Goal: Task Accomplishment & Management: Manage account settings

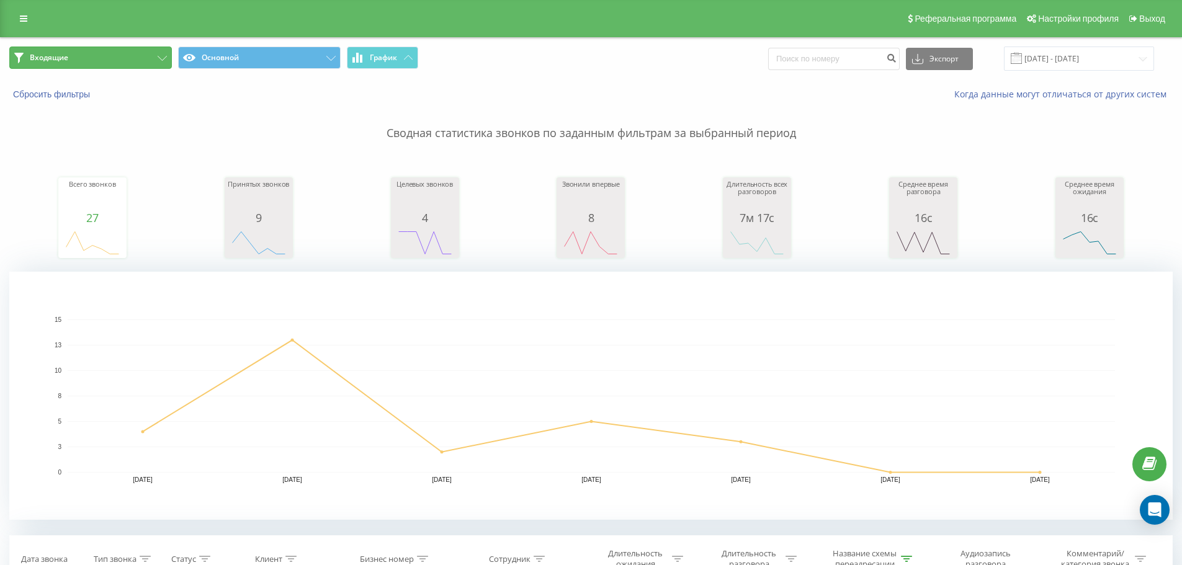
click at [102, 63] on button "Входящие" at bounding box center [90, 58] width 163 height 22
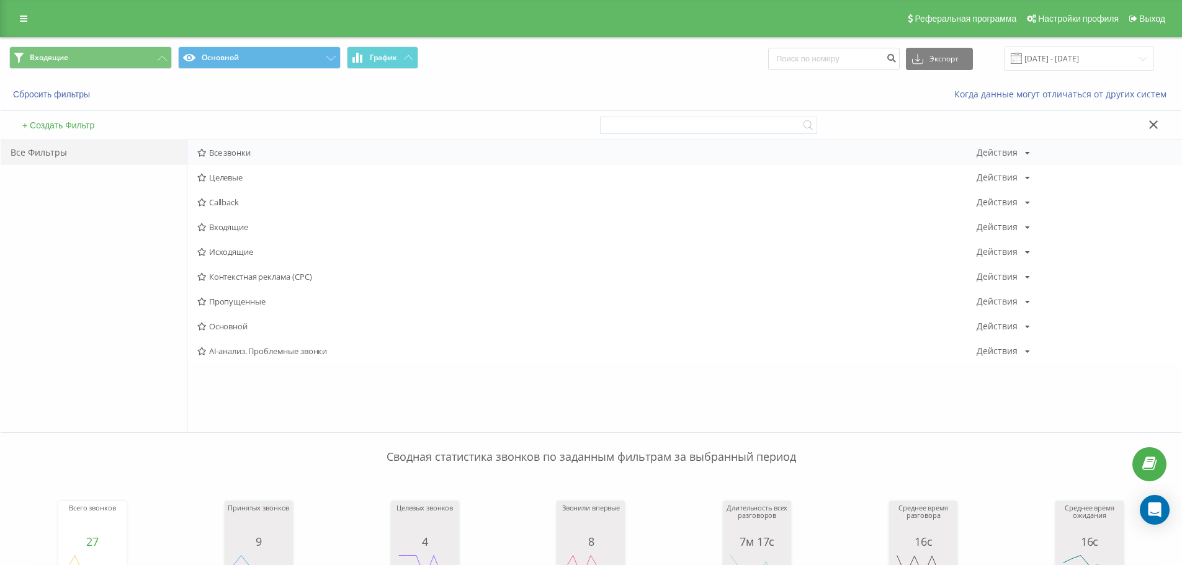
click at [248, 154] on span "Все звонки" at bounding box center [586, 152] width 779 height 9
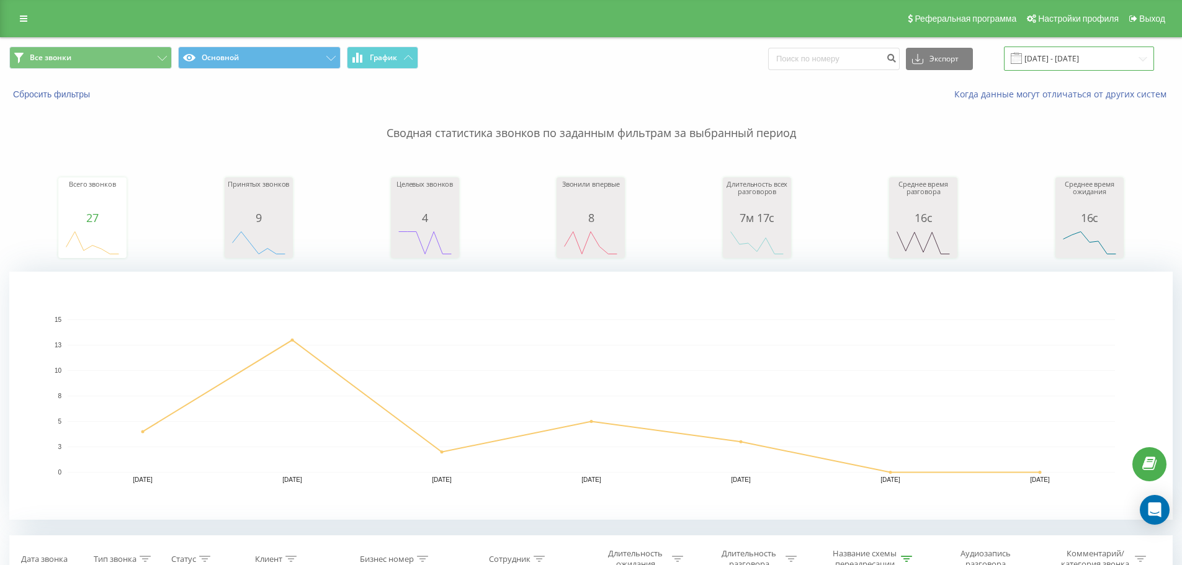
click at [1045, 61] on input "11.08.2025 - 17.08.2025" at bounding box center [1079, 59] width 150 height 24
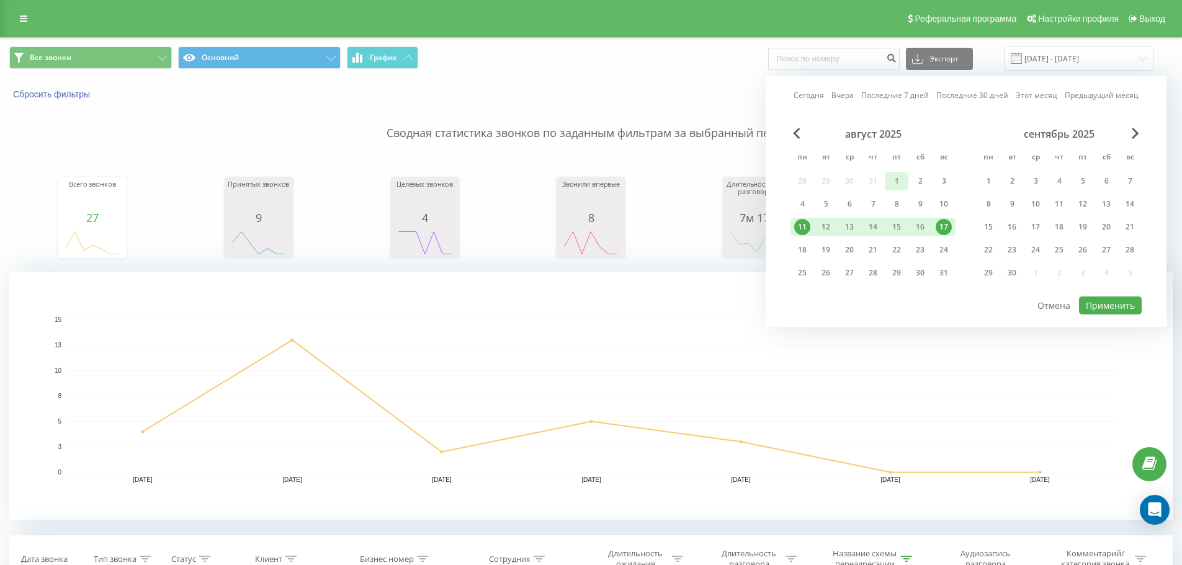
click at [901, 182] on div "1" at bounding box center [896, 181] width 16 height 16
click at [945, 269] on div "31" at bounding box center [943, 273] width 16 height 16
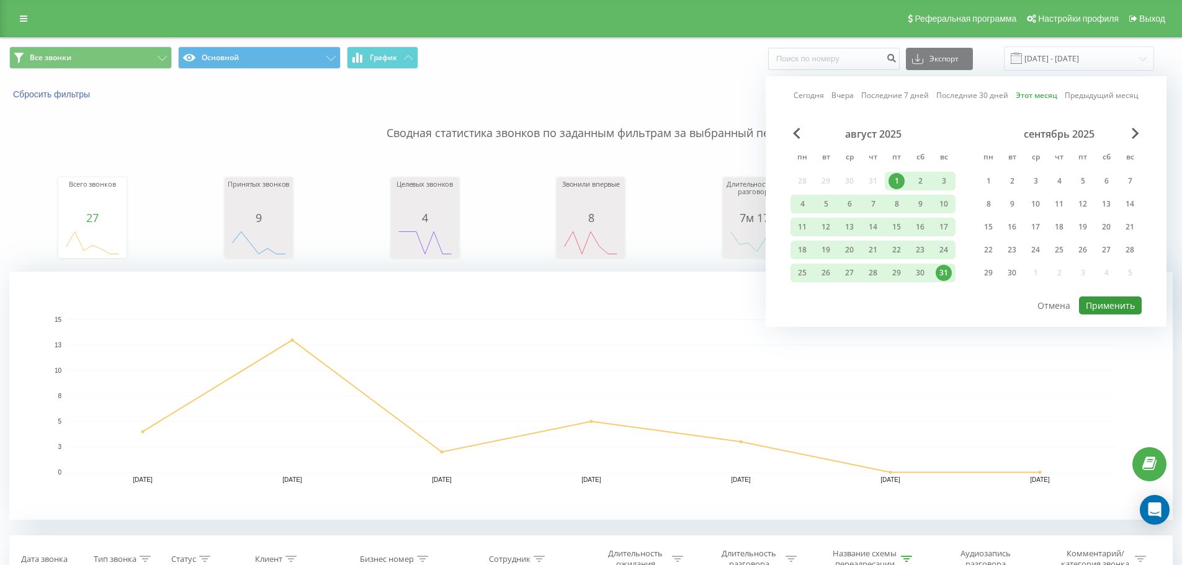
click at [1110, 301] on button "Применить" at bounding box center [1110, 306] width 63 height 18
type input "01.08.2025 - 31.08.2025"
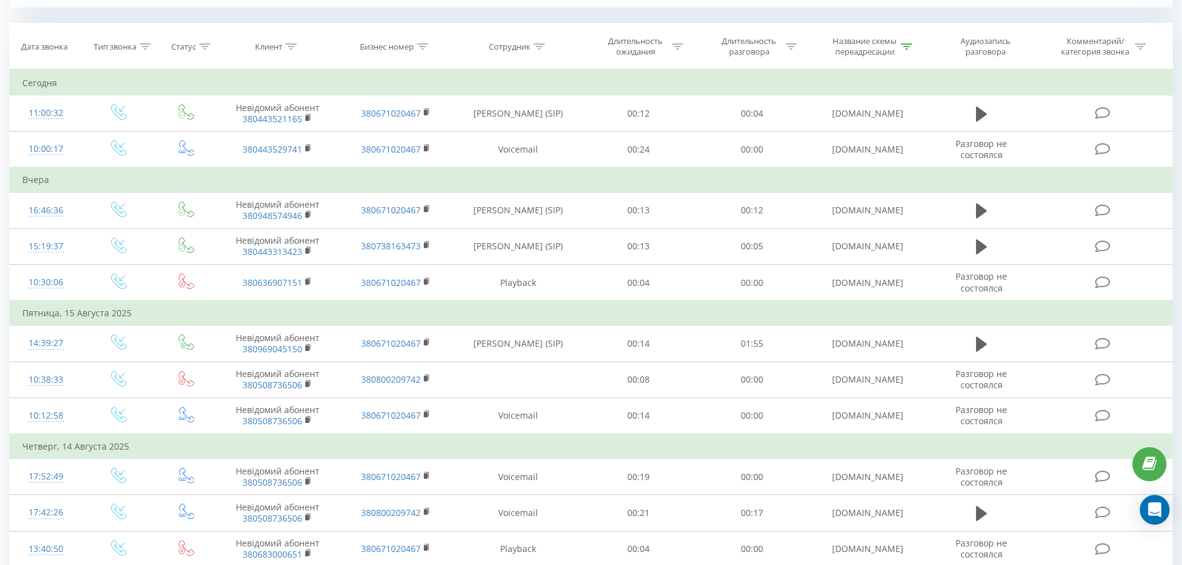
scroll to position [496, 0]
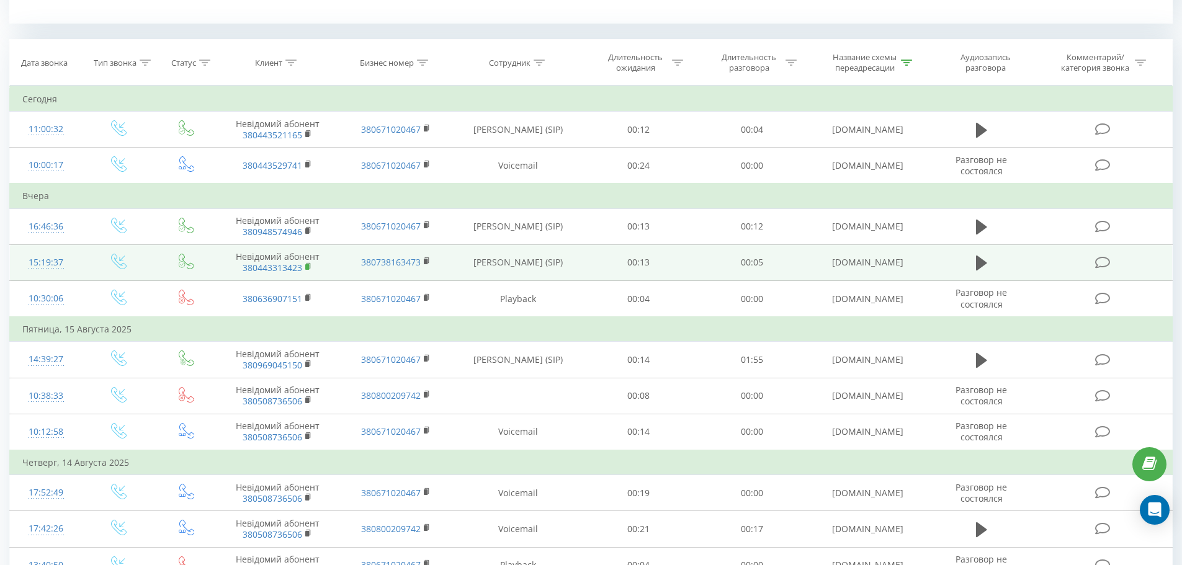
click at [308, 267] on rect at bounding box center [307, 267] width 4 height 6
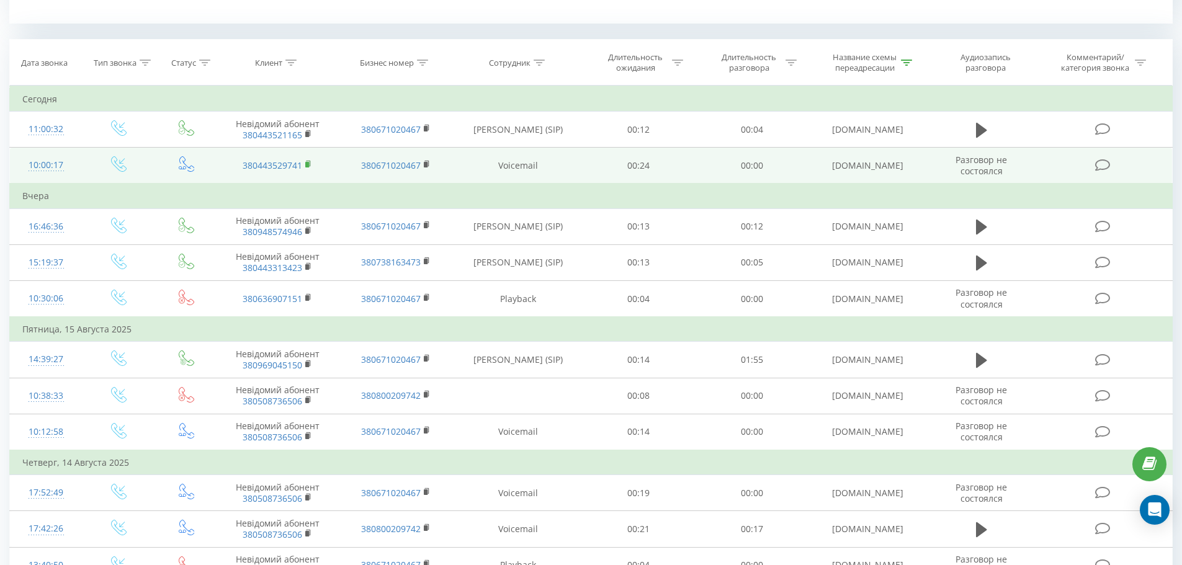
click at [309, 164] on rect at bounding box center [307, 165] width 4 height 6
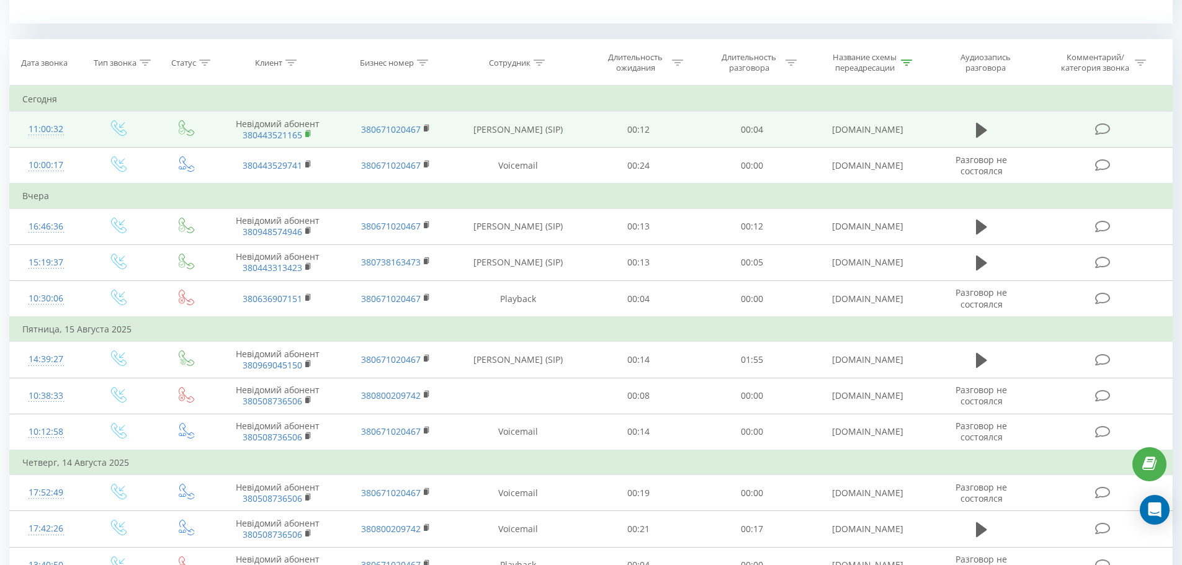
click at [309, 135] on rect at bounding box center [307, 135] width 4 height 6
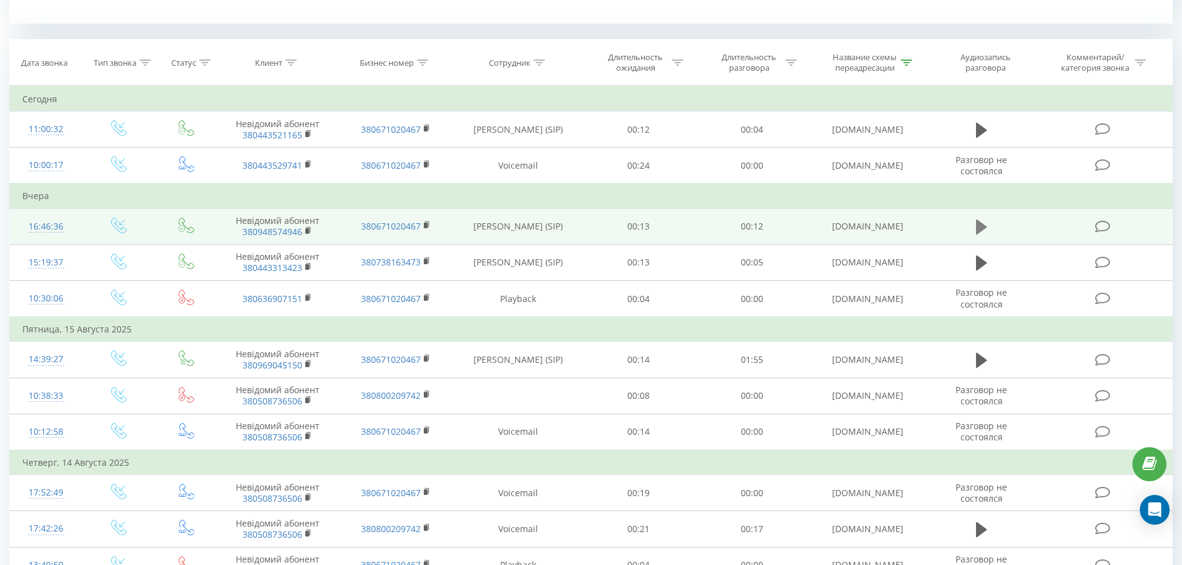
click at [984, 226] on icon at bounding box center [981, 227] width 11 height 15
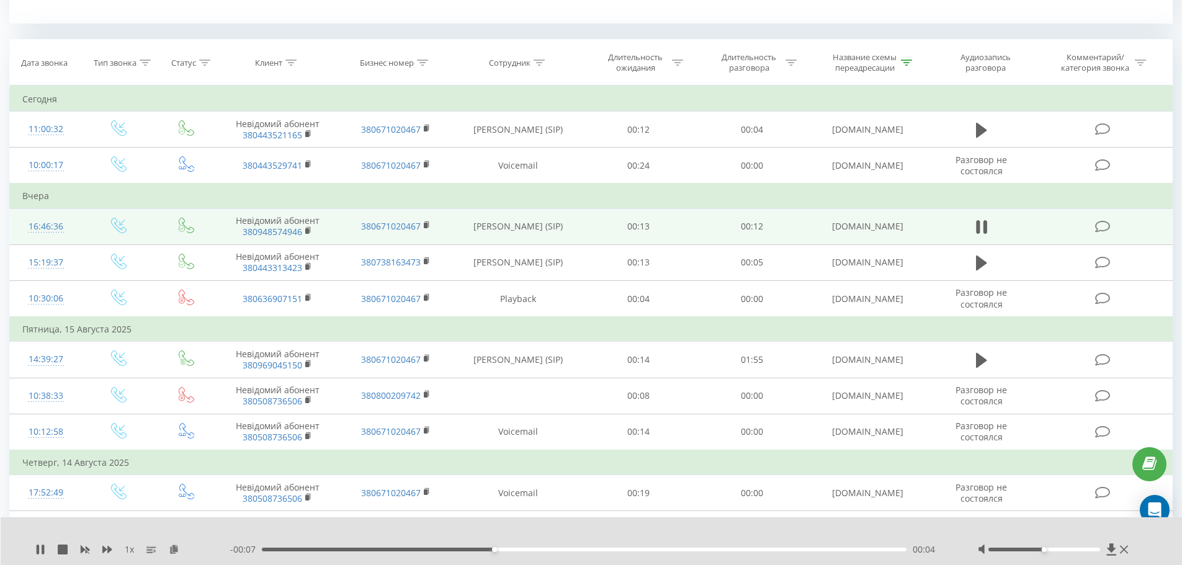
click at [275, 549] on div "00:04" at bounding box center [584, 550] width 645 height 4
click at [979, 230] on icon at bounding box center [981, 226] width 11 height 17
click at [308, 229] on rect at bounding box center [307, 231] width 4 height 6
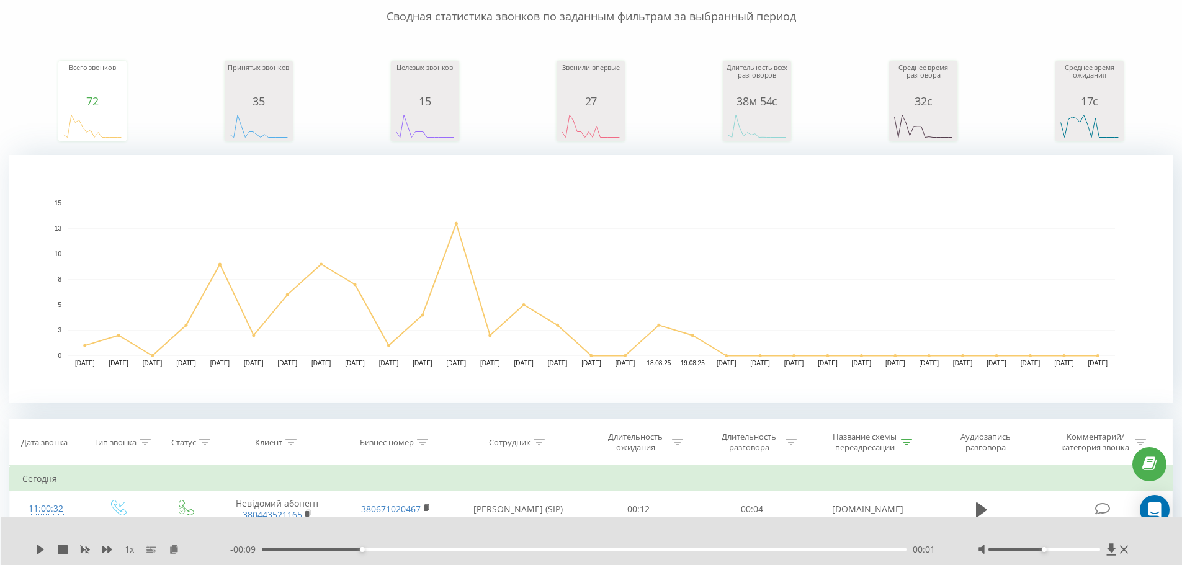
scroll to position [0, 0]
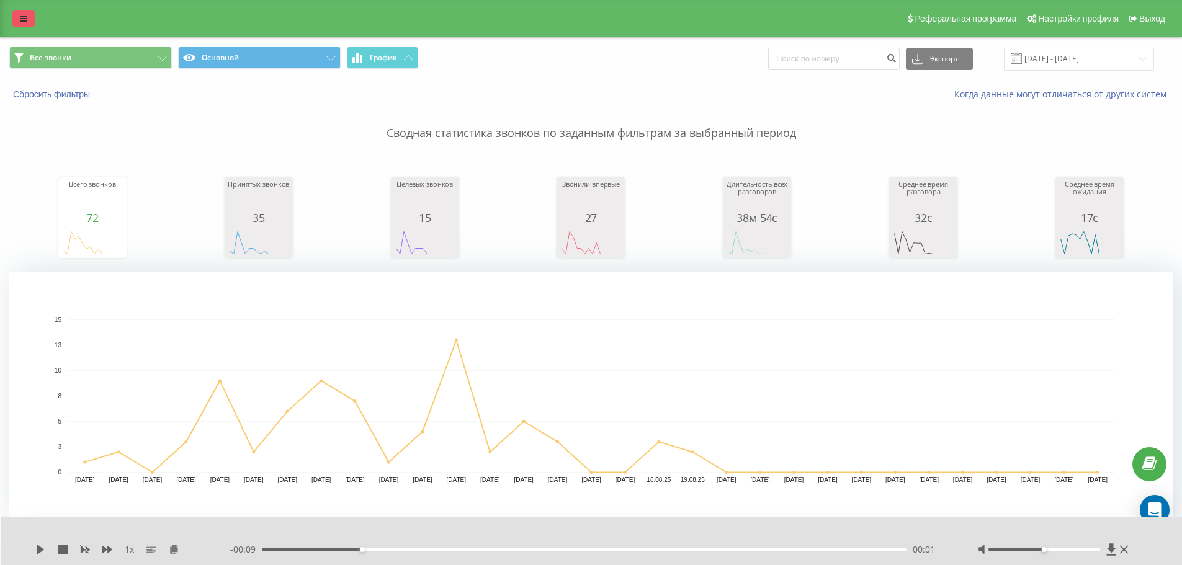
click at [20, 19] on icon at bounding box center [23, 18] width 7 height 9
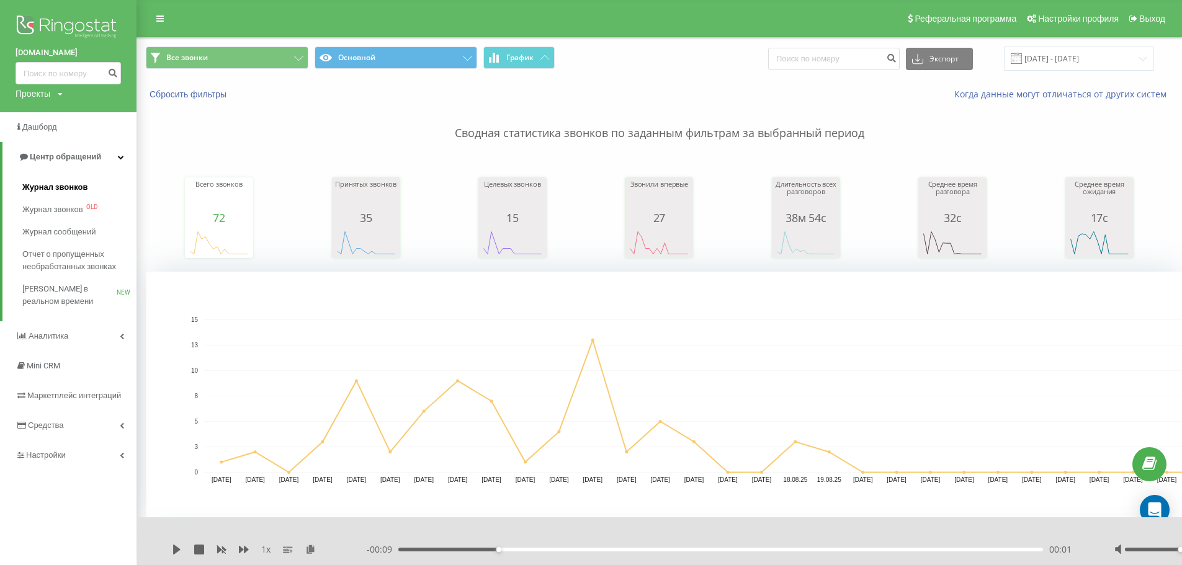
click at [57, 186] on span "Журнал звонков" at bounding box center [54, 187] width 65 height 12
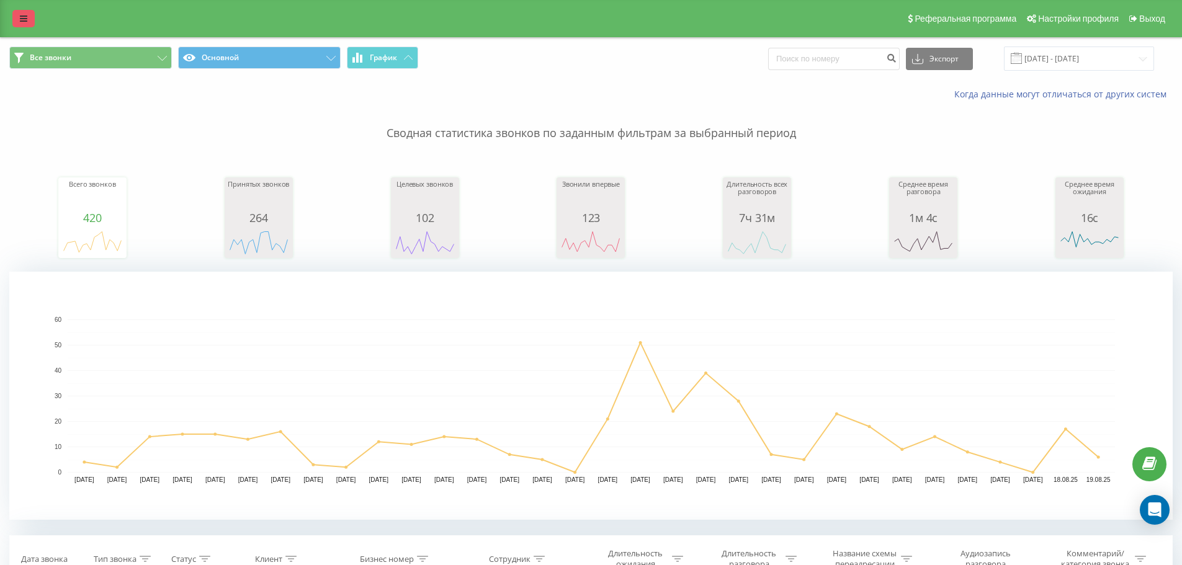
click at [29, 12] on link at bounding box center [23, 18] width 22 height 17
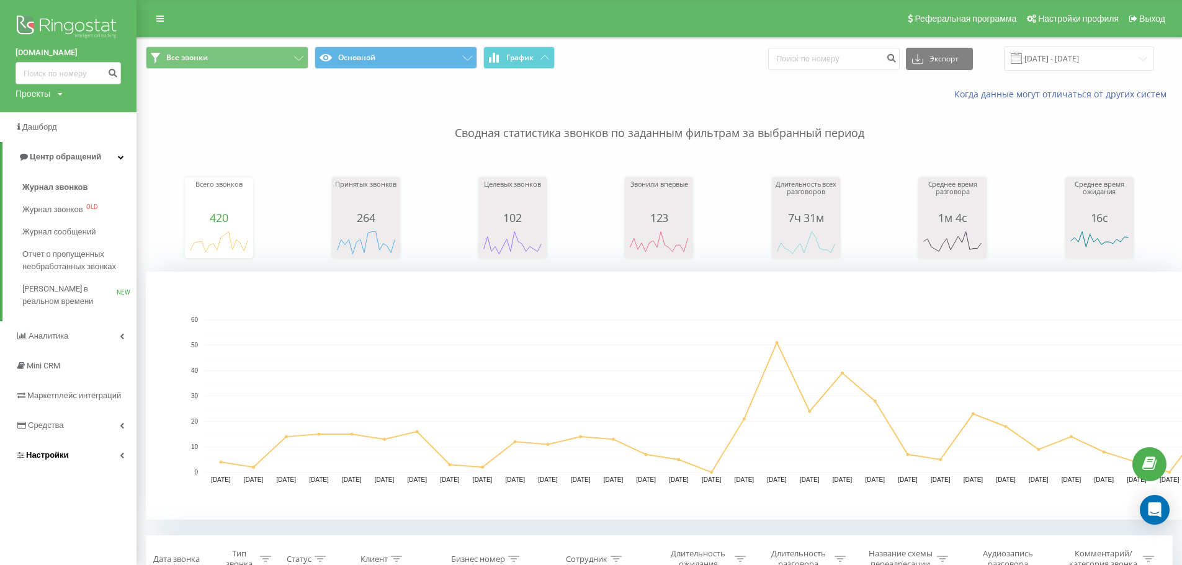
click at [43, 452] on span "Настройки" at bounding box center [47, 454] width 43 height 9
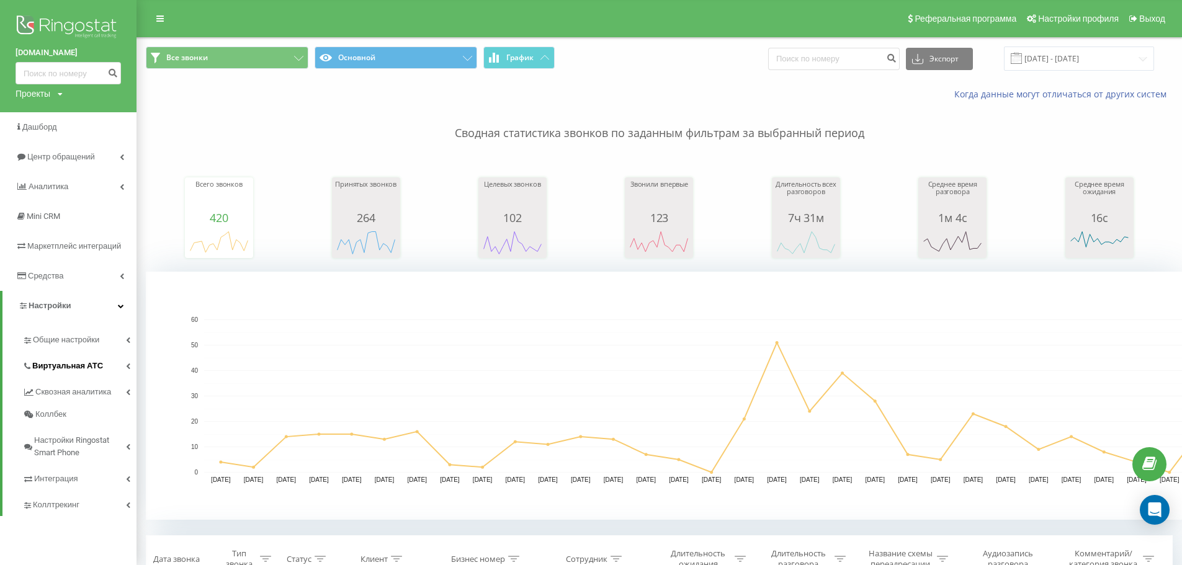
click at [126, 360] on link "Виртуальная АТС" at bounding box center [79, 364] width 114 height 26
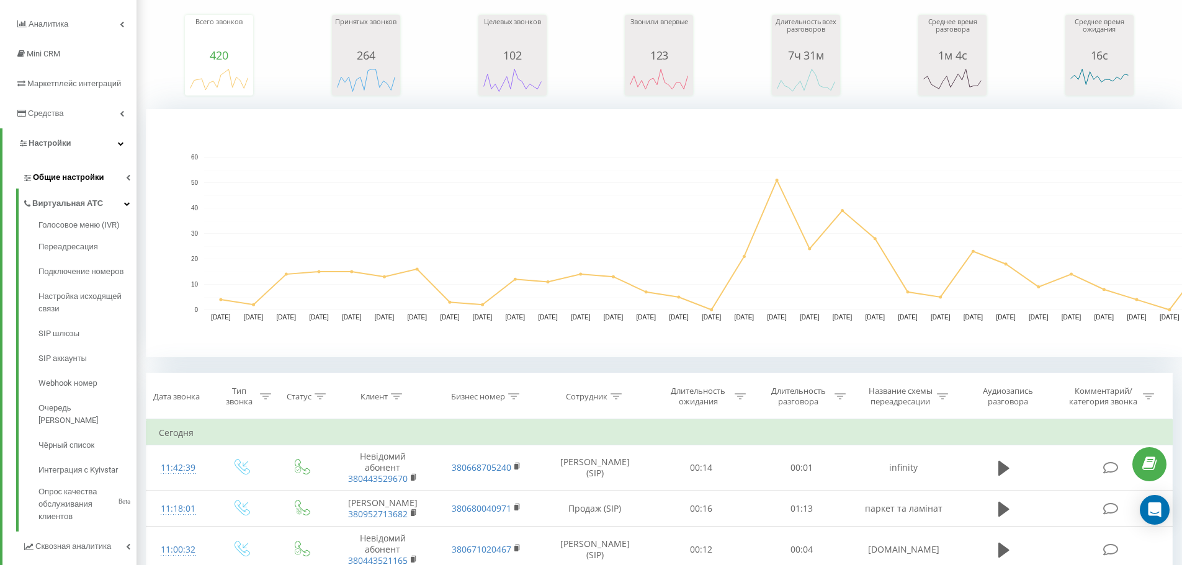
scroll to position [186, 0]
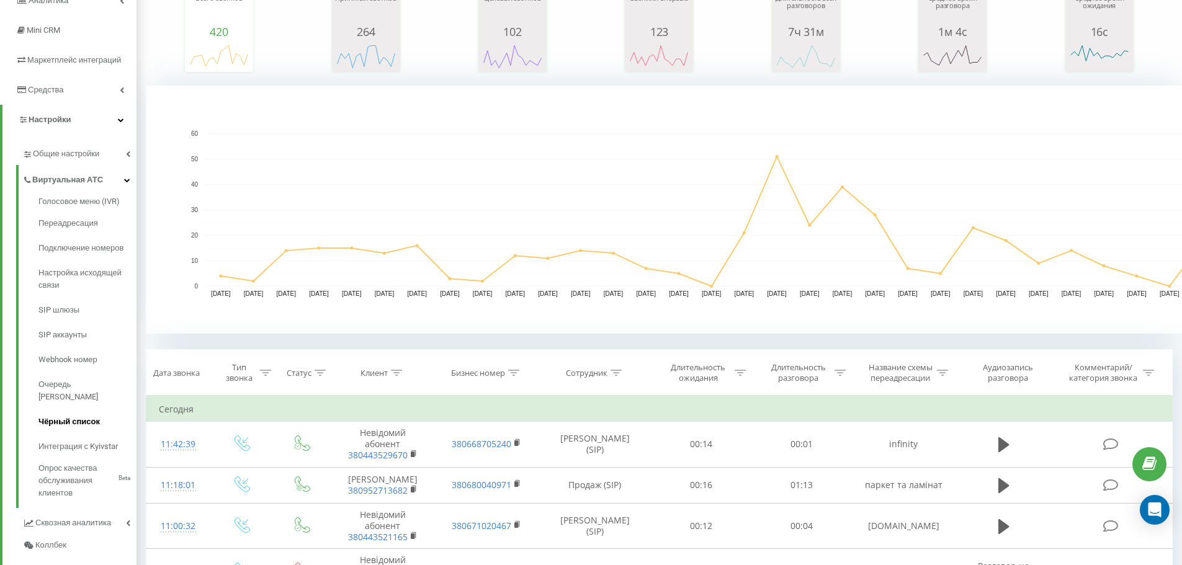
click at [83, 416] on span "Чёрный список" at bounding box center [68, 422] width 61 height 12
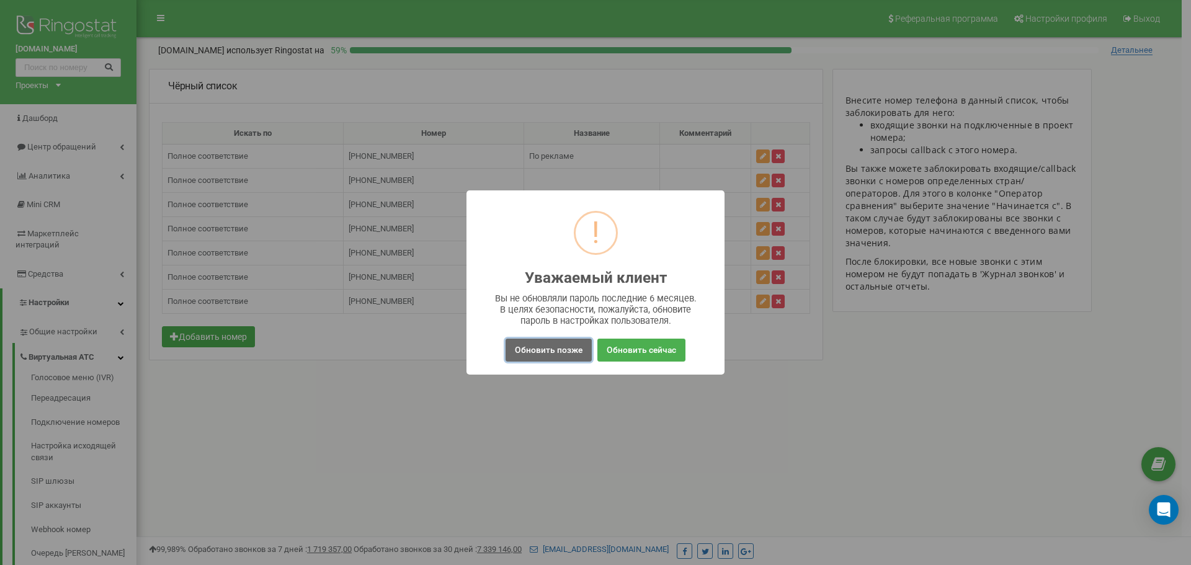
click at [558, 351] on button "Обновить позже" at bounding box center [549, 350] width 86 height 23
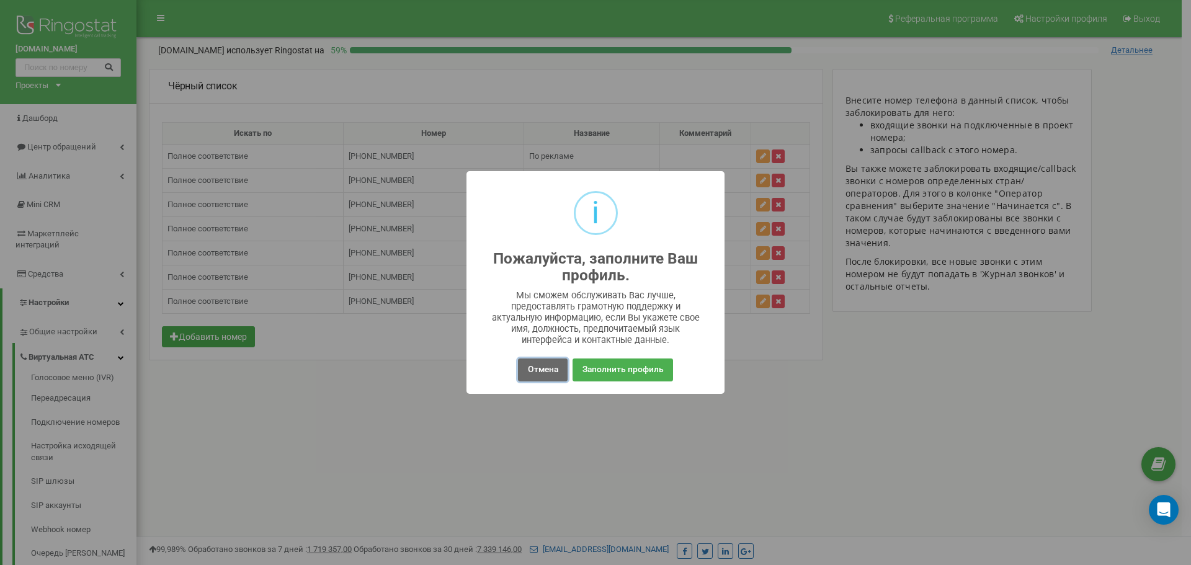
click at [556, 361] on button "Отмена" at bounding box center [542, 370] width 49 height 23
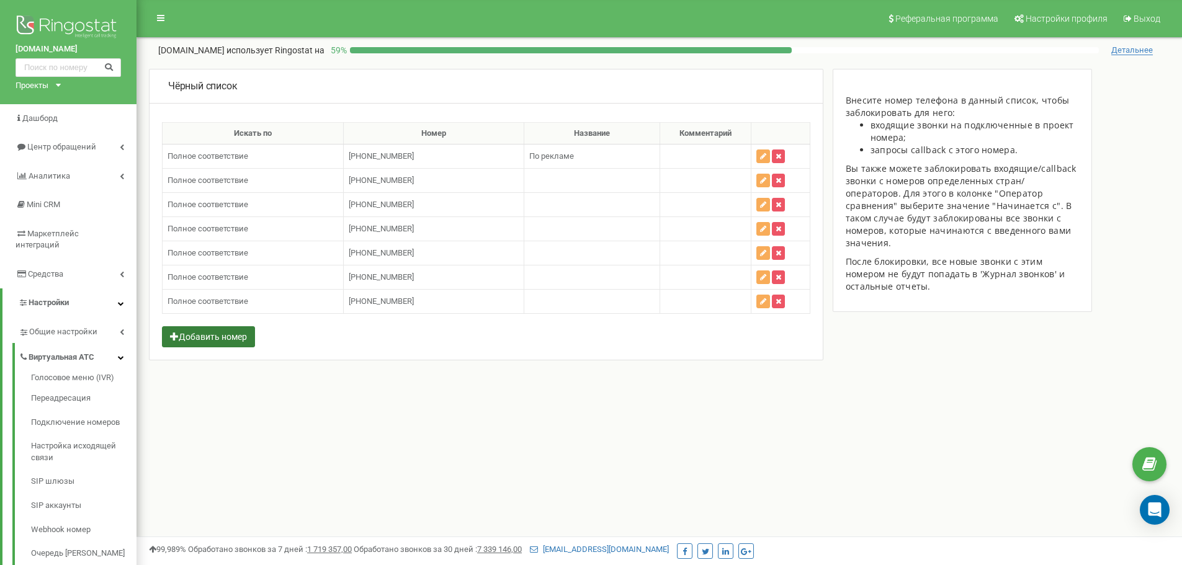
click at [199, 333] on button "Добавить номер" at bounding box center [208, 336] width 93 height 21
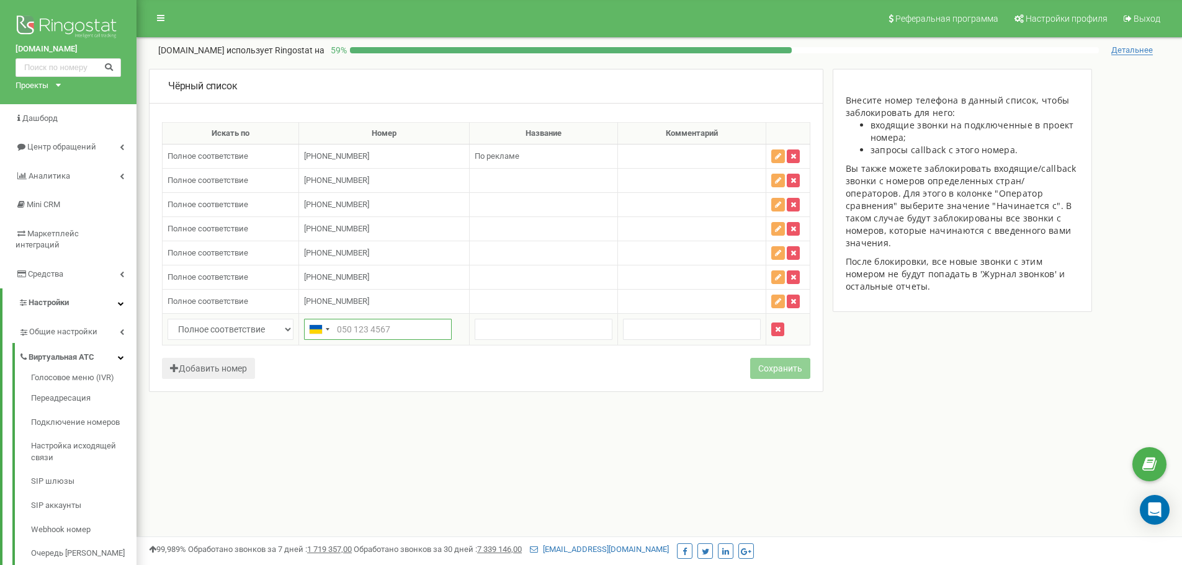
click at [363, 331] on input "text" at bounding box center [378, 329] width 148 height 21
paste input "380443313423"
type input "380443313423"
click at [778, 368] on button "Сохранить" at bounding box center [780, 368] width 60 height 21
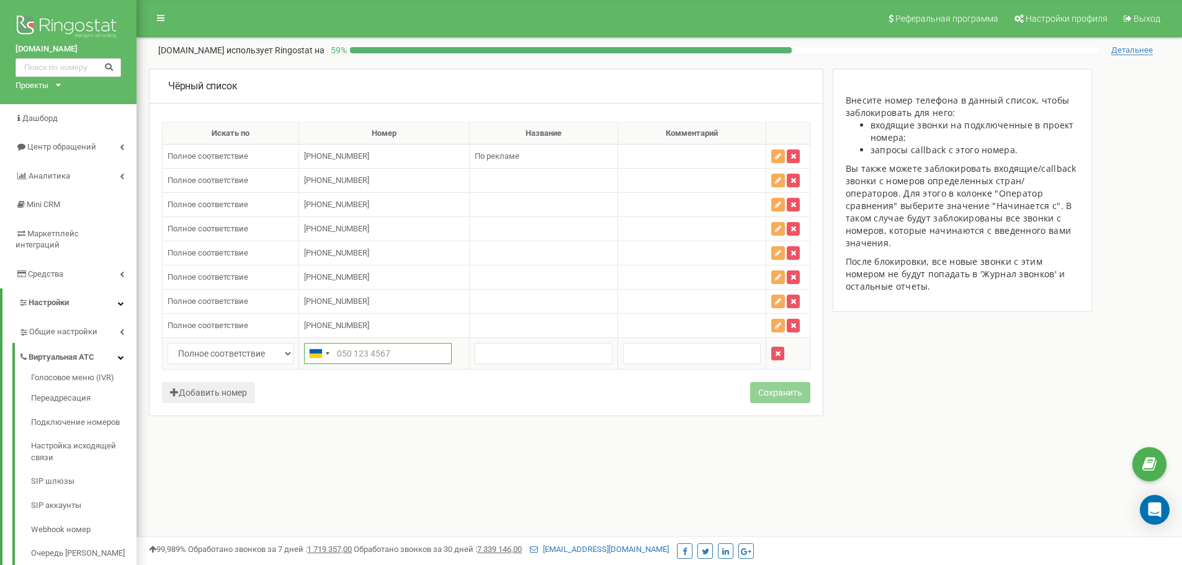
click at [377, 354] on input "text" at bounding box center [378, 353] width 148 height 21
paste input "380443529741"
type input "380443529741"
click at [234, 396] on button "Добавить номер" at bounding box center [208, 392] width 93 height 21
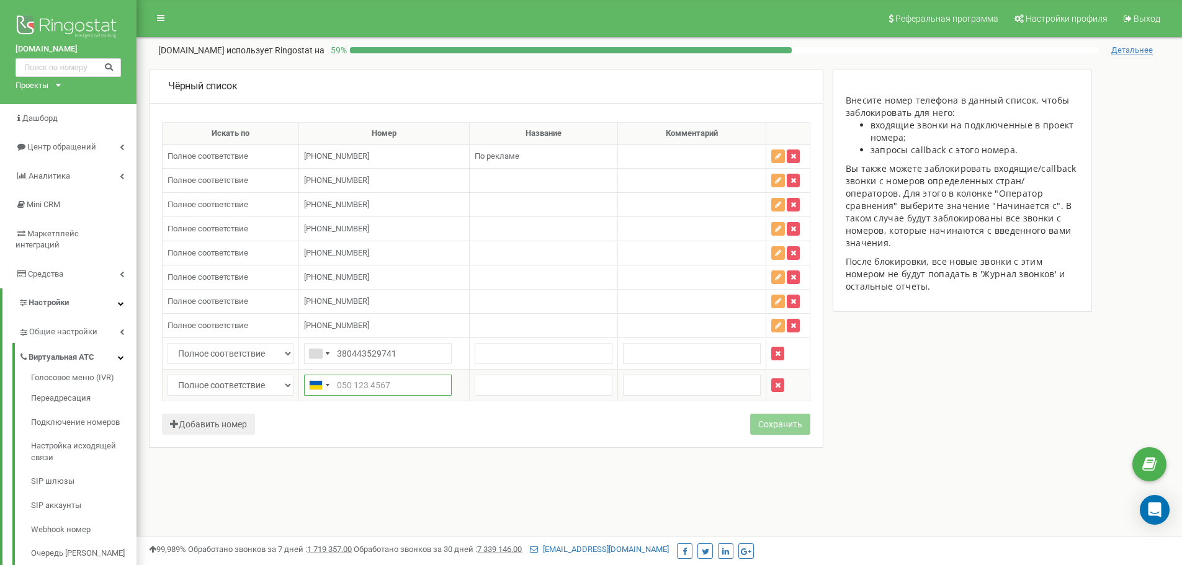
click at [380, 380] on input "text" at bounding box center [378, 385] width 148 height 21
paste input "380443521165"
type input "380443521165"
click at [218, 423] on button "Добавить номер" at bounding box center [208, 424] width 93 height 21
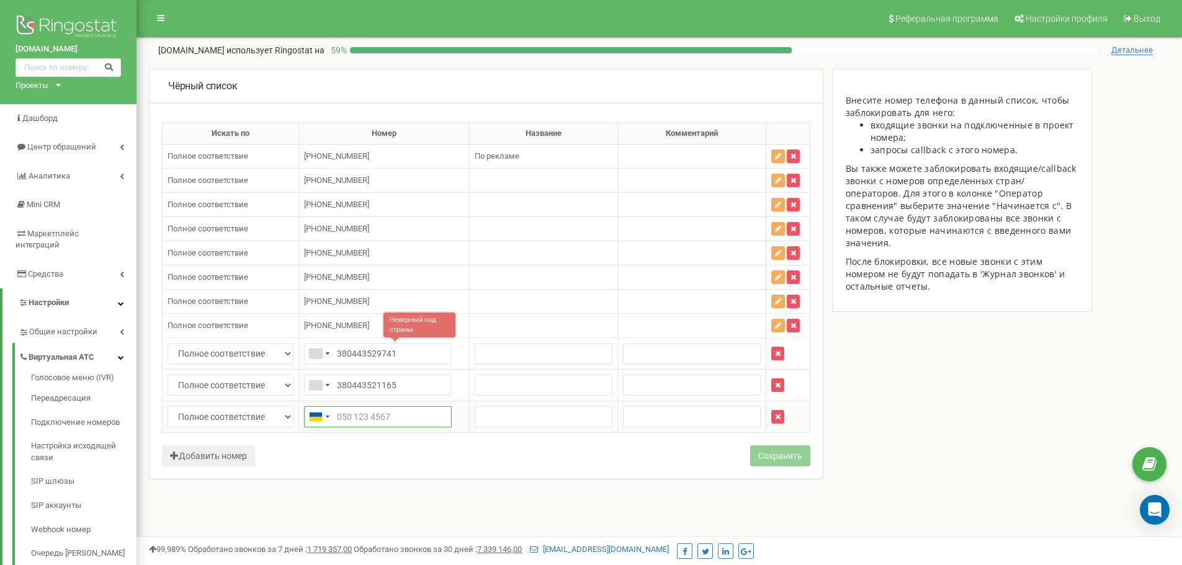
click at [412, 410] on input "text" at bounding box center [378, 416] width 148 height 21
paste input "380948574946"
type input "380948574946"
click at [432, 354] on div "Неверный код страны" at bounding box center [419, 356] width 74 height 27
drag, startPoint x: 360, startPoint y: 385, endPoint x: 349, endPoint y: 385, distance: 11.2
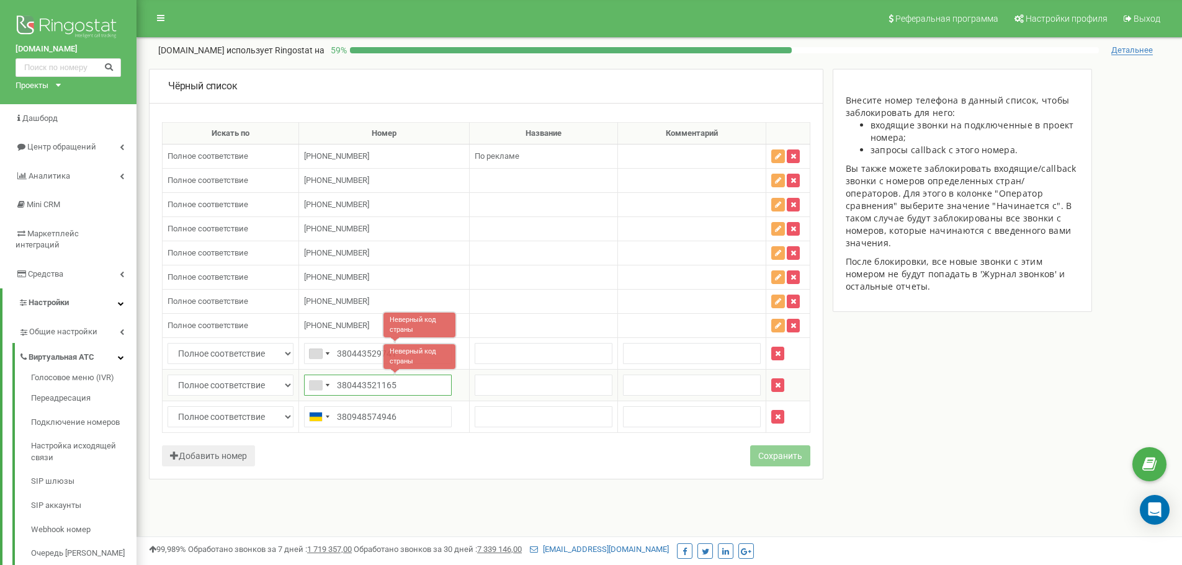
click at [349, 385] on input "380443521165" at bounding box center [378, 385] width 148 height 21
type input "+380443521165"
click at [352, 355] on input "380443529741" at bounding box center [378, 353] width 148 height 21
type input "+380443529741"
click at [783, 451] on button "Сохранить" at bounding box center [780, 455] width 60 height 21
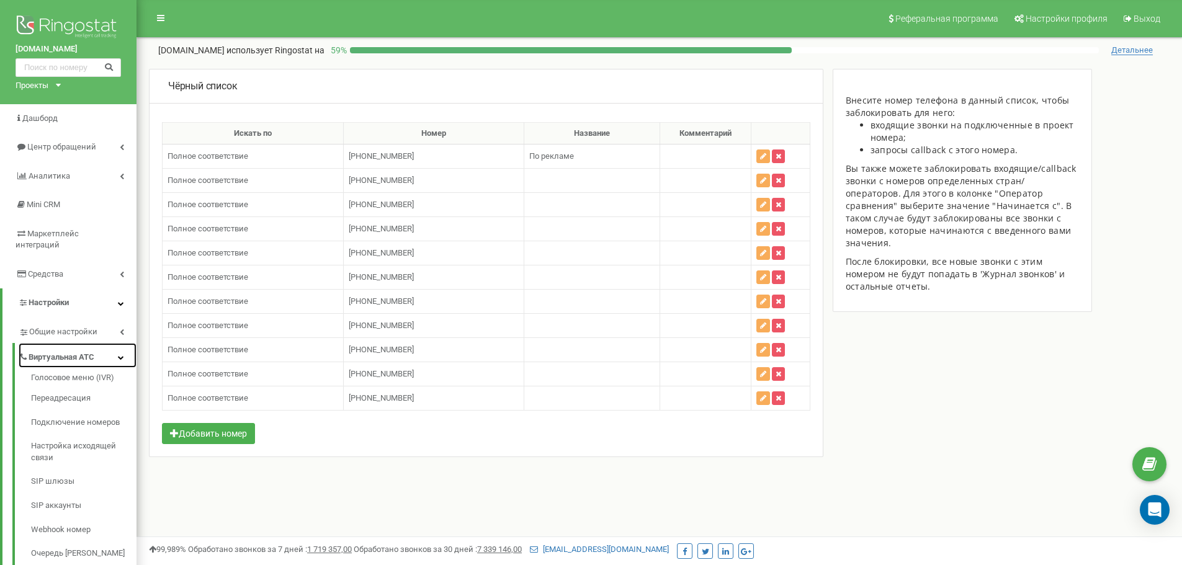
click at [119, 354] on icon at bounding box center [121, 357] width 6 height 6
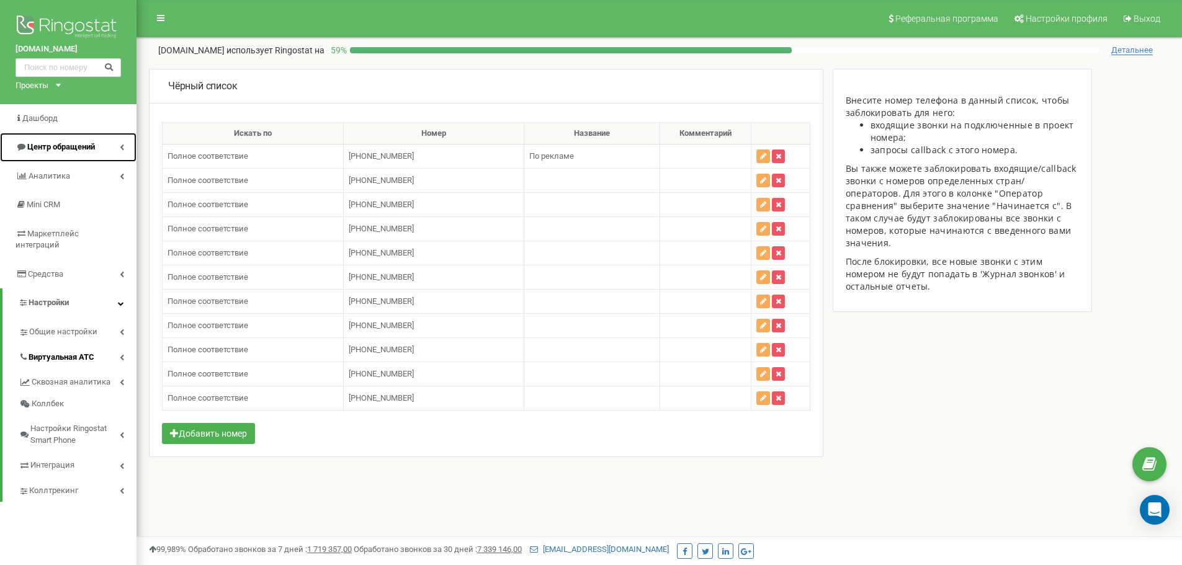
click at [121, 145] on icon at bounding box center [122, 147] width 4 height 6
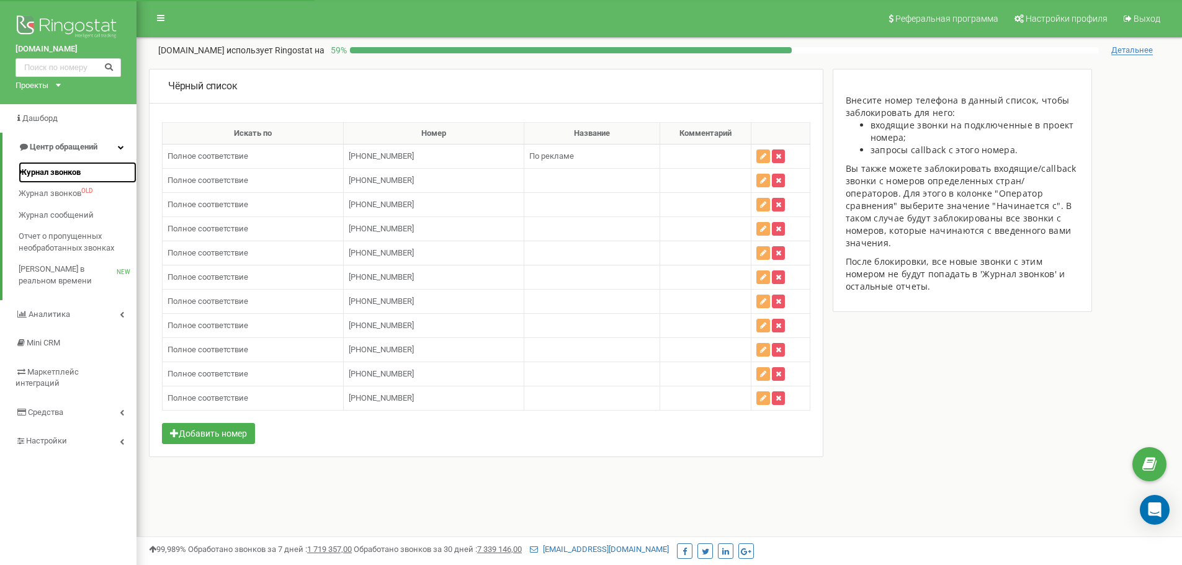
click at [56, 171] on span "Журнал звонков" at bounding box center [50, 173] width 62 height 12
